Goal: Information Seeking & Learning: Learn about a topic

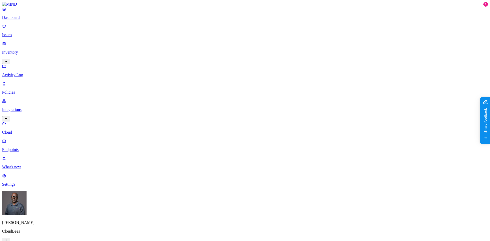
drag, startPoint x: 91, startPoint y: 37, endPoint x: 74, endPoint y: 39, distance: 16.7
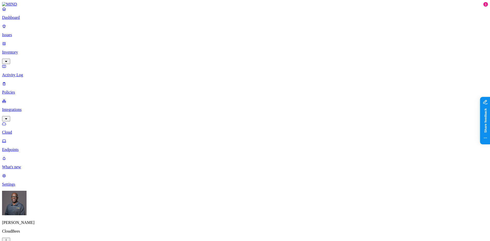
click at [48, 233] on html "Dashboard Issues Inventory Activity Log Policies Integrations Cloud Endpoints W…" at bounding box center [245, 191] width 490 height 383
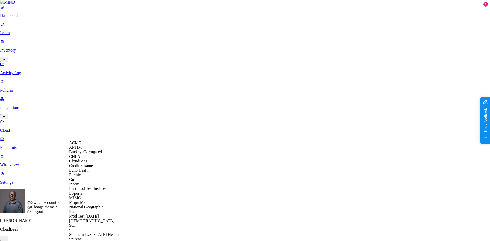
click at [85, 168] on span "Credit Sesame" at bounding box center [81, 165] width 24 height 4
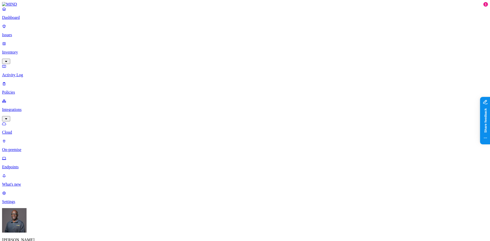
click at [20, 33] on p "Issues" at bounding box center [244, 35] width 485 height 5
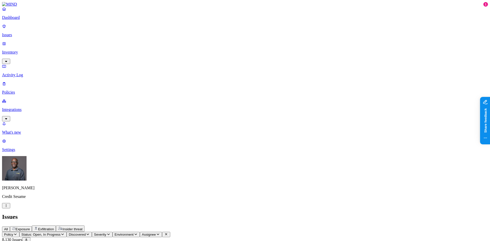
drag, startPoint x: 294, startPoint y: 41, endPoint x: 316, endPoint y: 39, distance: 22.6
click at [19, 232] on button "Policy" at bounding box center [10, 234] width 17 height 5
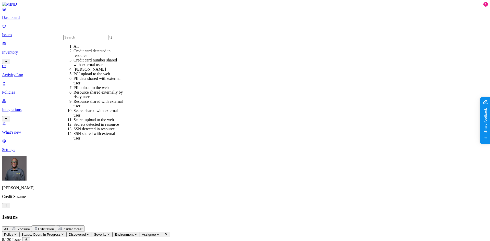
click at [92, 66] on div "Credit card number shared with external user" at bounding box center [97, 62] width 49 height 9
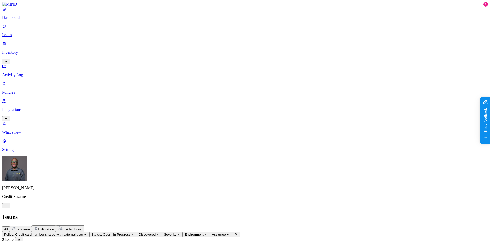
drag, startPoint x: 430, startPoint y: 120, endPoint x: 423, endPoint y: 125, distance: 8.4
drag, startPoint x: 405, startPoint y: 121, endPoint x: 420, endPoint y: 119, distance: 15.5
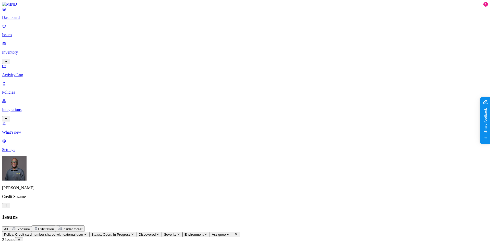
drag, startPoint x: 226, startPoint y: 156, endPoint x: 231, endPoint y: 147, distance: 10.5
click at [30, 227] on span "Exposure" at bounding box center [23, 229] width 14 height 4
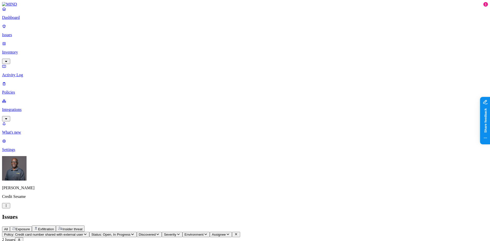
drag, startPoint x: 417, startPoint y: 144, endPoint x: 436, endPoint y: 145, distance: 18.4
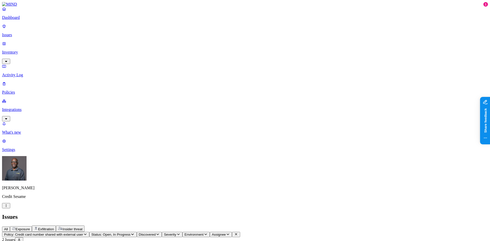
drag, startPoint x: 267, startPoint y: 180, endPoint x: 274, endPoint y: 172, distance: 10.3
click at [54, 227] on span "Exfiltration" at bounding box center [46, 229] width 16 height 4
click at [82, 227] on span "Insider threat" at bounding box center [72, 229] width 20 height 4
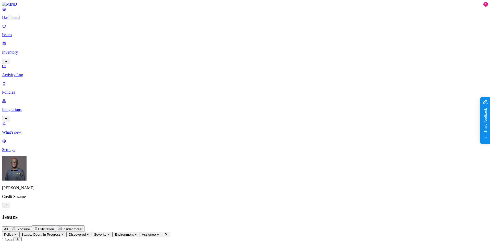
click at [30, 227] on span "Exposure" at bounding box center [23, 229] width 14 height 4
click at [89, 232] on button "Policy: Credit card number shared with external user" at bounding box center [45, 234] width 87 height 5
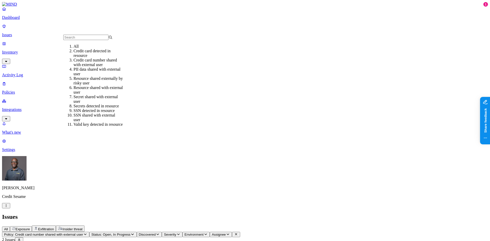
scroll to position [25, 0]
click at [93, 95] on div "Secret shared with external user" at bounding box center [97, 99] width 49 height 9
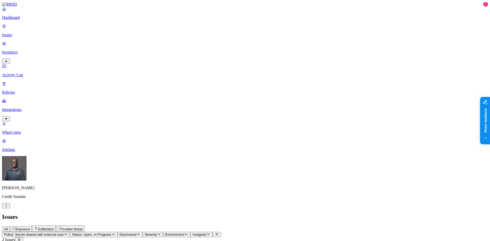
drag, startPoint x: 256, startPoint y: 116, endPoint x: 297, endPoint y: 43, distance: 83.6
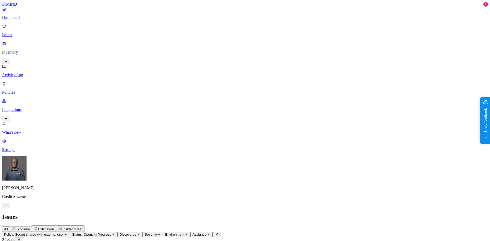
click at [54, 227] on span "Exfiltration" at bounding box center [46, 229] width 16 height 4
click at [30, 227] on span "Exposure" at bounding box center [23, 229] width 14 height 4
click at [8, 227] on span "All" at bounding box center [6, 229] width 4 height 4
click at [16, 90] on p "Policies" at bounding box center [244, 92] width 485 height 5
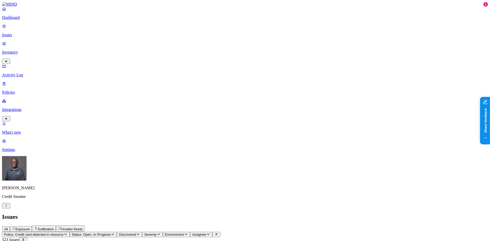
scroll to position [25, 0]
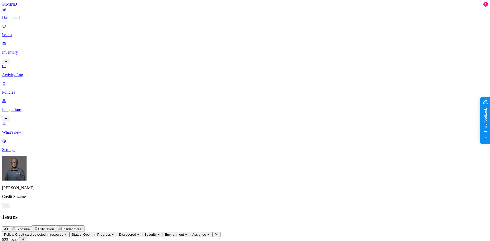
click at [54, 227] on span "Exfiltration" at bounding box center [46, 229] width 16 height 4
click at [30, 227] on span "Exposure" at bounding box center [23, 229] width 14 height 4
click at [21, 20] on p "Dashboard" at bounding box center [244, 17] width 485 height 5
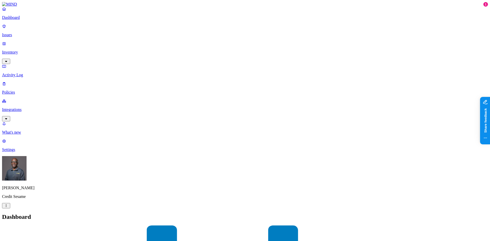
click at [25, 107] on p "Integrations" at bounding box center [244, 109] width 485 height 5
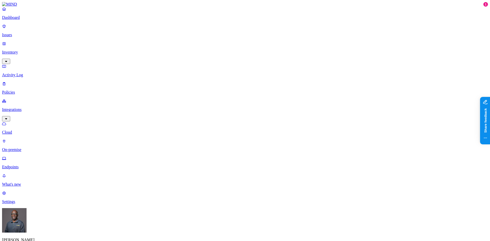
click at [22, 20] on p "Dashboard" at bounding box center [244, 17] width 485 height 5
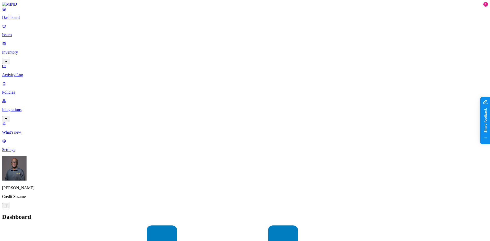
click at [16, 90] on p "Policies" at bounding box center [244, 92] width 485 height 5
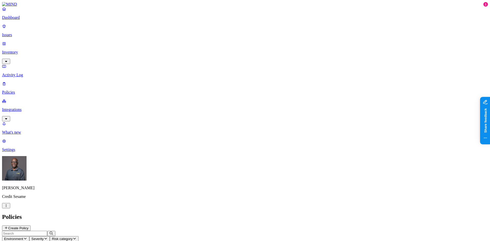
click at [27, 237] on icon "button" at bounding box center [25, 238] width 4 height 3
click at [113, 30] on div "Cloud" at bounding box center [113, 34] width 0 height 9
click at [232, 213] on h2 "Policies" at bounding box center [244, 216] width 485 height 7
click at [38, 237] on icon "button" at bounding box center [36, 238] width 4 height 3
click at [113, 43] on button "button" at bounding box center [115, 44] width 4 height 2
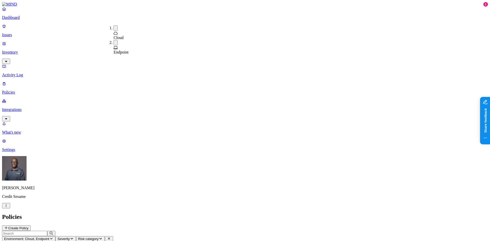
click at [113, 28] on button "button" at bounding box center [115, 27] width 4 height 5
click at [177, 213] on header "Policies Create Policy" at bounding box center [244, 221] width 485 height 17
click at [22, 20] on p "Dashboard" at bounding box center [244, 17] width 485 height 5
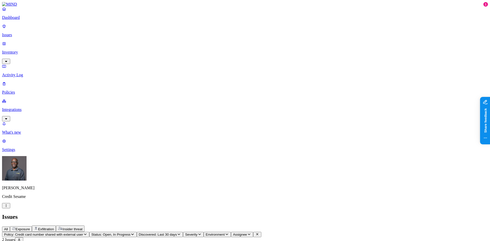
drag, startPoint x: 349, startPoint y: 42, endPoint x: 368, endPoint y: 38, distance: 19.5
drag, startPoint x: 226, startPoint y: 40, endPoint x: 255, endPoint y: 34, distance: 29.6
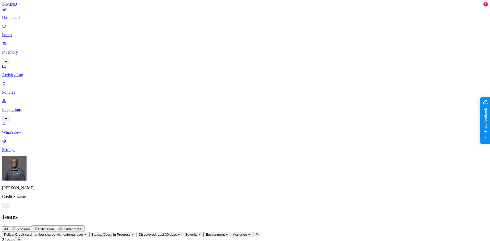
drag, startPoint x: 254, startPoint y: 40, endPoint x: 230, endPoint y: 46, distance: 24.9
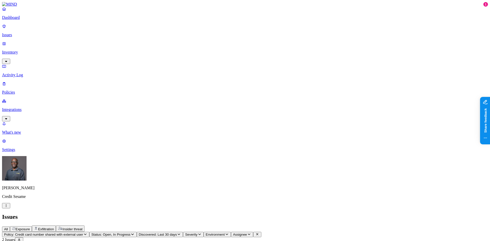
scroll to position [0, 0]
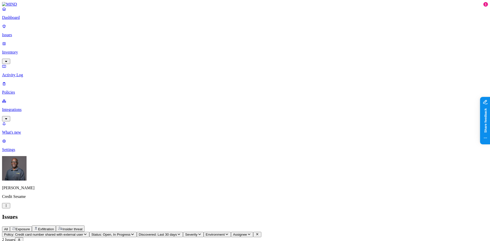
click at [21, 20] on p "Dashboard" at bounding box center [244, 17] width 485 height 5
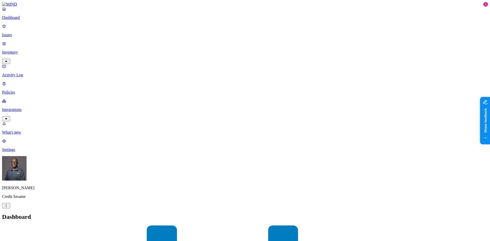
click at [21, 50] on p "Inventory" at bounding box center [244, 52] width 485 height 5
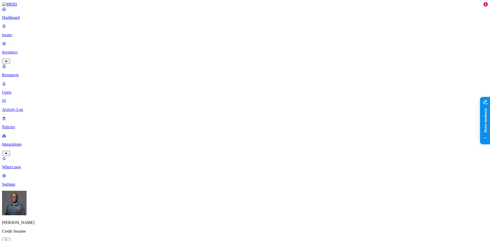
click at [23, 90] on p "Users" at bounding box center [244, 92] width 485 height 5
click at [22, 107] on p "Activity Log" at bounding box center [244, 109] width 485 height 5
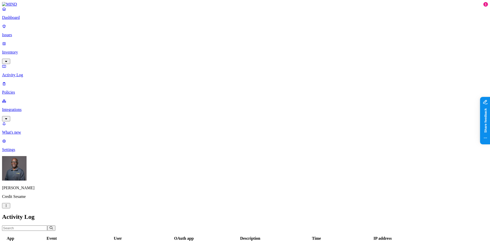
click at [23, 73] on p "Activity Log" at bounding box center [244, 75] width 485 height 5
click at [22, 50] on p "Inventory" at bounding box center [244, 52] width 485 height 5
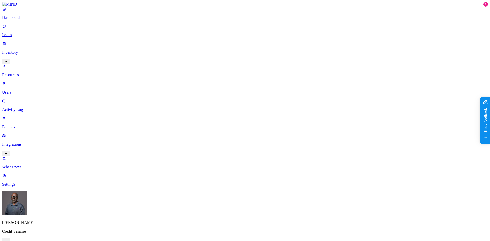
click at [22, 125] on p "Policies" at bounding box center [244, 127] width 485 height 5
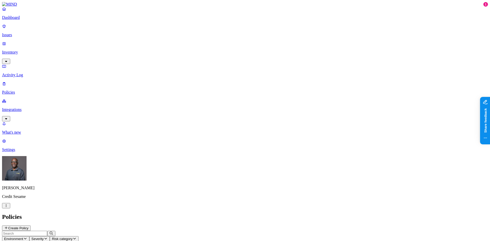
click at [22, 50] on p "Inventory" at bounding box center [244, 52] width 485 height 5
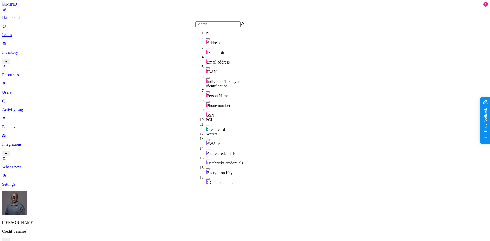
scroll to position [30, 0]
click at [206, 77] on button "button" at bounding box center [208, 78] width 4 height 2
click at [206, 67] on button "button" at bounding box center [208, 68] width 4 height 2
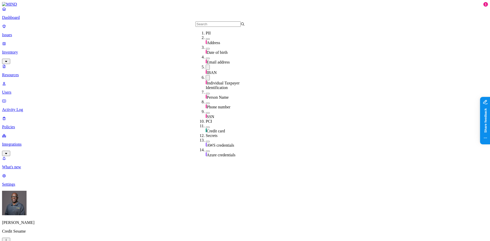
click at [206, 70] on button "button" at bounding box center [208, 67] width 4 height 5
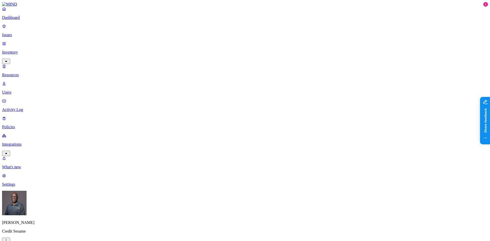
click at [267, 83] on button "button" at bounding box center [269, 84] width 4 height 2
click at [267, 102] on button "button" at bounding box center [269, 103] width 4 height 2
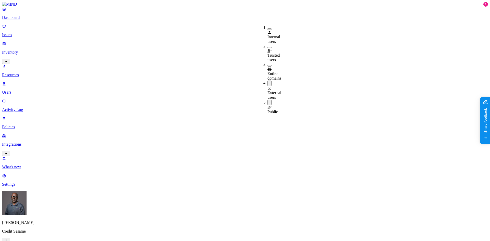
click at [267, 81] on button "button" at bounding box center [269, 83] width 4 height 5
drag, startPoint x: 284, startPoint y: 16, endPoint x: 281, endPoint y: 19, distance: 3.7
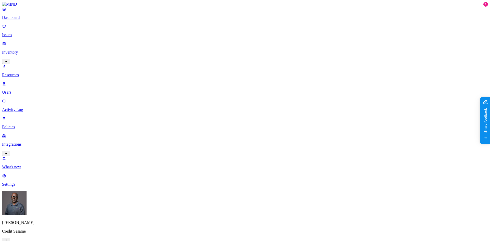
click at [267, 99] on button "button" at bounding box center [269, 101] width 4 height 5
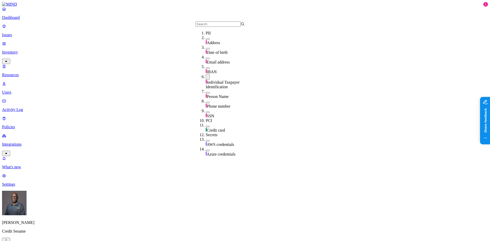
click at [206, 69] on button "button" at bounding box center [208, 68] width 4 height 2
click at [206, 80] on button "button" at bounding box center [208, 77] width 4 height 5
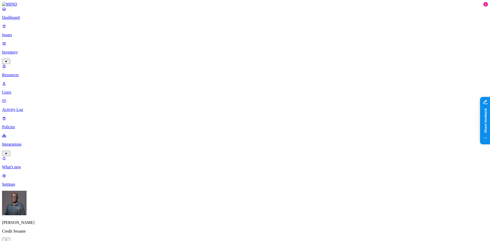
click at [239, 83] on button "button" at bounding box center [241, 84] width 4 height 2
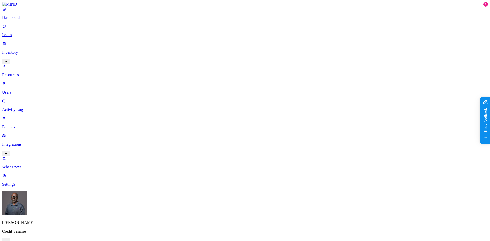
drag, startPoint x: 348, startPoint y: 130, endPoint x: 362, endPoint y: 129, distance: 13.3
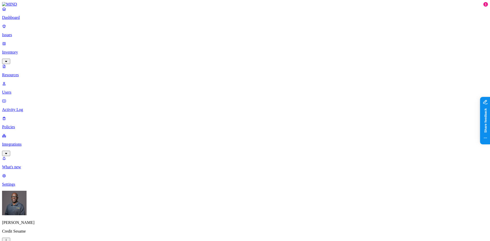
copy figcaption "logan.cai"
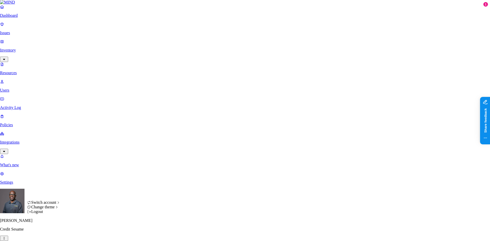
click at [48, 233] on html "Dashboard Issues Inventory Resources Users Activity Log Policies Integrations W…" at bounding box center [245, 196] width 490 height 392
click at [133, 164] on html "Dashboard Issues Inventory Resources Users Activity Log Policies Integrations W…" at bounding box center [245, 196] width 490 height 392
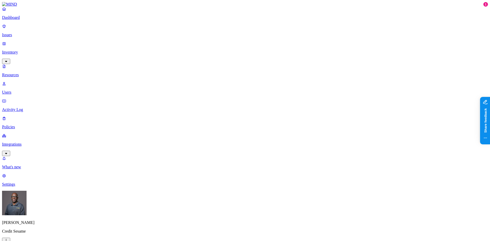
click at [17, 125] on p "Policies" at bounding box center [244, 127] width 485 height 5
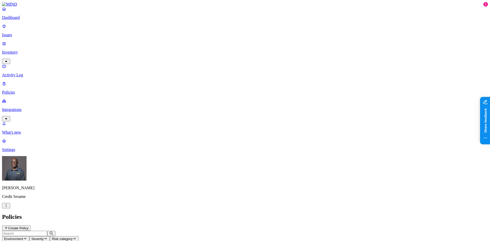
click at [22, 152] on p "Settings" at bounding box center [244, 149] width 485 height 5
click at [20, 33] on p "Issues" at bounding box center [244, 35] width 485 height 5
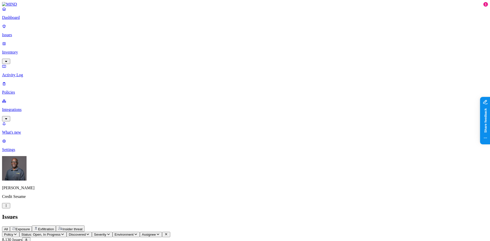
click at [23, 20] on p "Dashboard" at bounding box center [244, 17] width 485 height 5
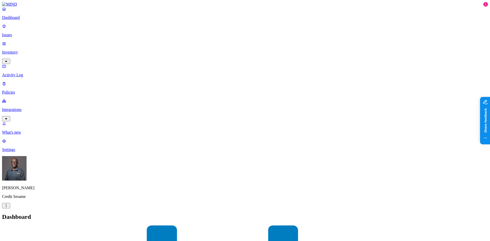
click at [21, 50] on p "Inventory" at bounding box center [244, 52] width 485 height 5
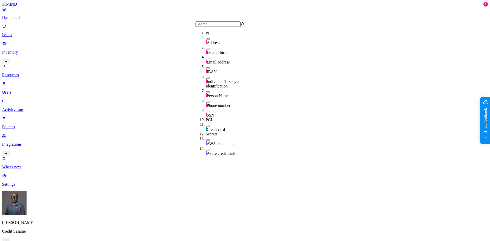
click at [206, 69] on button "button" at bounding box center [208, 68] width 4 height 2
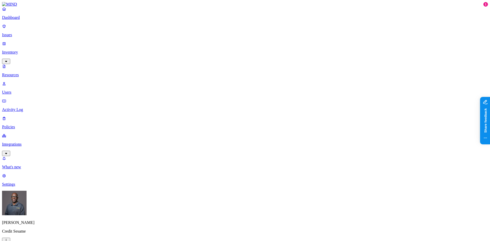
scroll to position [51, 0]
click at [239, 83] on button "button" at bounding box center [241, 84] width 4 height 2
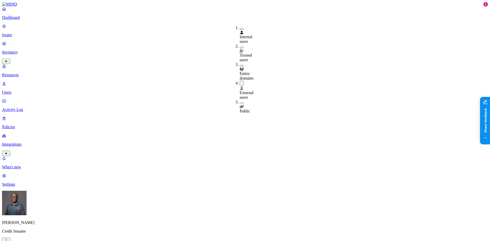
click at [239, 102] on button "button" at bounding box center [241, 103] width 4 height 2
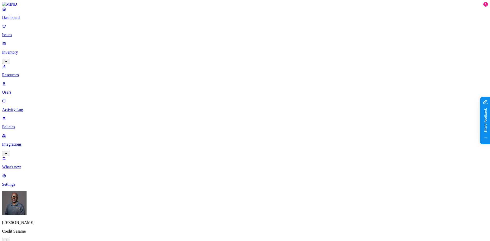
scroll to position [164, 0]
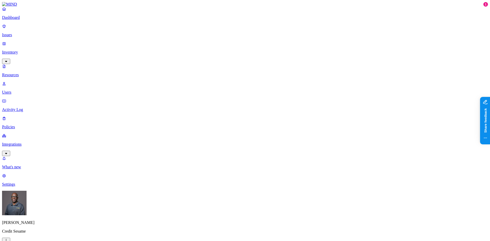
click at [239, 81] on button "button" at bounding box center [241, 83] width 4 height 5
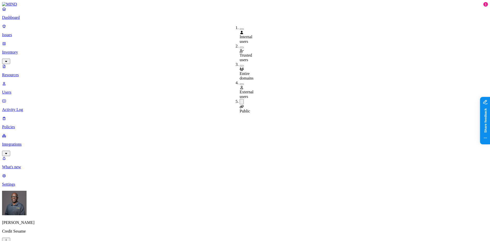
click at [239, 99] on button "button" at bounding box center [241, 101] width 4 height 5
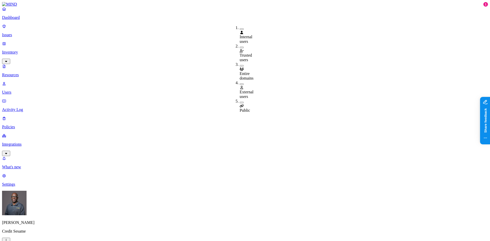
click at [239, 81] on div "External users" at bounding box center [239, 90] width 0 height 18
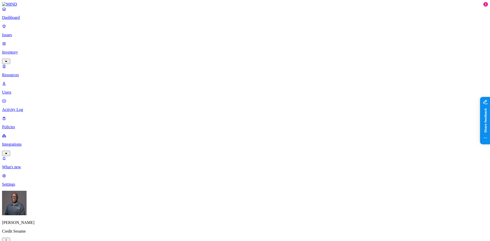
scroll to position [63, 0]
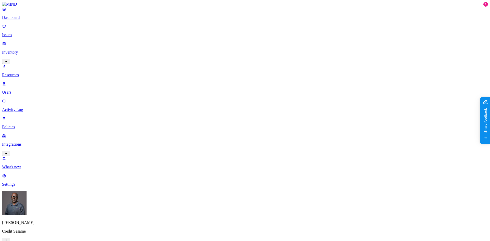
click at [20, 20] on p "Dashboard" at bounding box center [244, 17] width 485 height 5
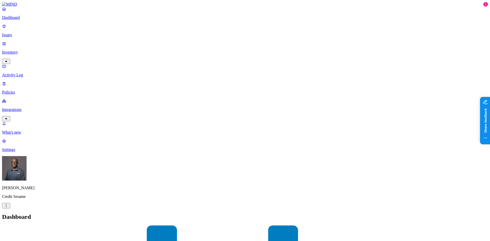
click at [24, 33] on p "Issues" at bounding box center [244, 35] width 485 height 5
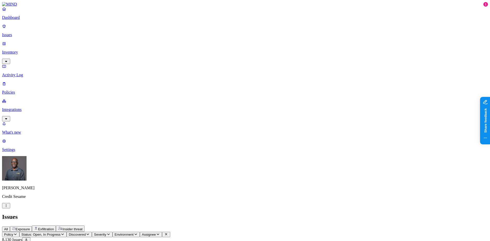
click at [17, 233] on icon "button" at bounding box center [15, 234] width 4 height 3
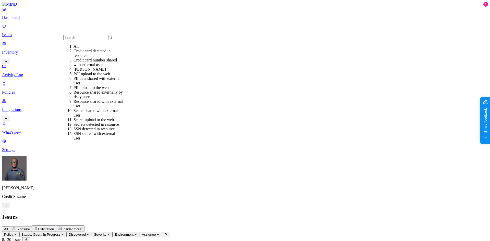
click at [81, 72] on div "Logan" at bounding box center [97, 69] width 49 height 5
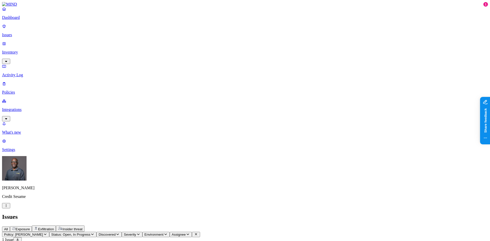
click at [8, 227] on span "All" at bounding box center [6, 229] width 4 height 4
click at [43, 233] on span "Policy: Logan" at bounding box center [23, 235] width 39 height 4
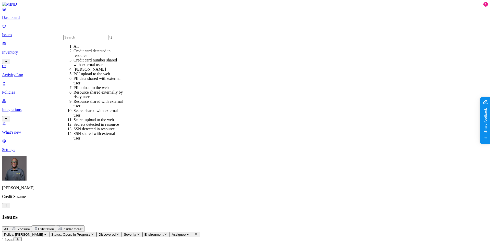
click at [86, 67] on div "Credit card number shared with external user" at bounding box center [97, 62] width 49 height 9
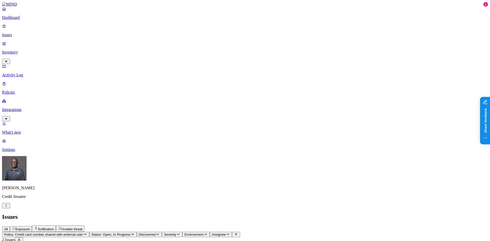
click at [19, 20] on p "Dashboard" at bounding box center [244, 17] width 485 height 5
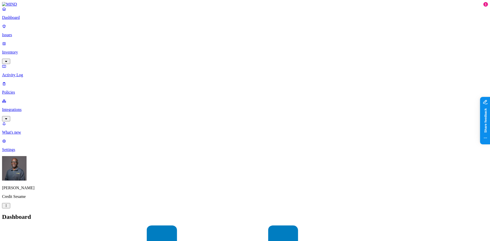
click at [25, 107] on p "Integrations" at bounding box center [244, 109] width 485 height 5
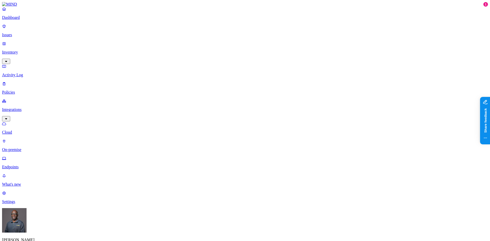
click at [27, 165] on p "Endpoints" at bounding box center [244, 167] width 485 height 5
click at [21, 20] on p "Dashboard" at bounding box center [244, 17] width 485 height 5
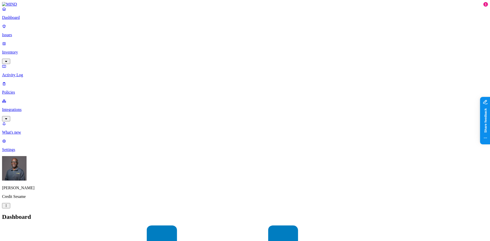
click at [20, 107] on p "Integrations" at bounding box center [244, 109] width 485 height 5
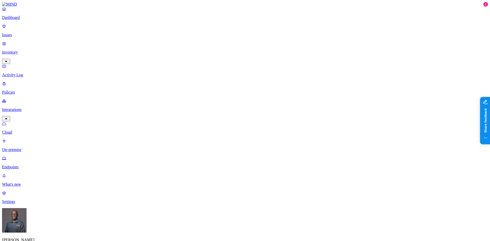
click at [22, 165] on p "Endpoints" at bounding box center [244, 167] width 485 height 5
click at [20, 90] on p "Policies" at bounding box center [244, 92] width 485 height 5
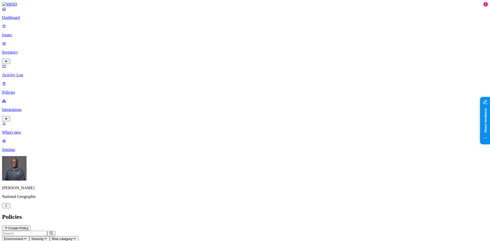
click at [27, 107] on p "Integrations" at bounding box center [244, 109] width 485 height 5
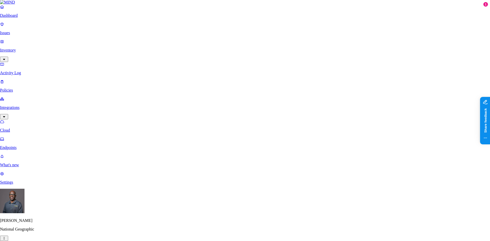
scroll to position [12, 0]
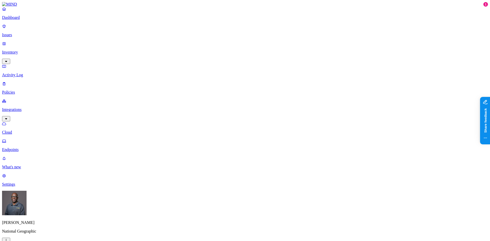
drag, startPoint x: 412, startPoint y: 66, endPoint x: 337, endPoint y: 4, distance: 96.9
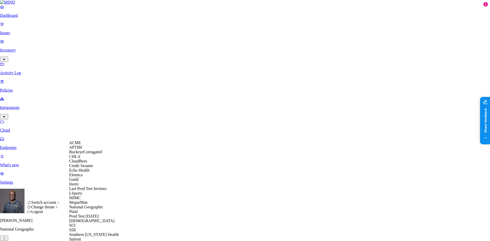
scroll to position [76, 0]
click at [79, 196] on span "MJMC" at bounding box center [74, 198] width 11 height 4
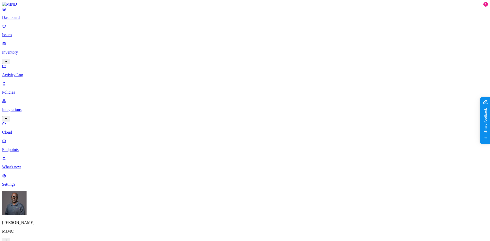
click at [22, 147] on p "Endpoints" at bounding box center [244, 149] width 485 height 5
click at [21, 130] on p "Cloud" at bounding box center [244, 132] width 485 height 5
click at [21, 187] on p "Settings" at bounding box center [244, 184] width 485 height 5
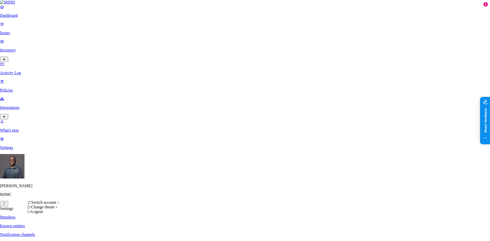
click at [48, 233] on html "Dashboard Issues Inventory Activity Log Policies Integrations What's new 1 Sett…" at bounding box center [245, 169] width 490 height 338
click at [45, 214] on div "Logout" at bounding box center [43, 211] width 33 height 5
